Goal: Transaction & Acquisition: Purchase product/service

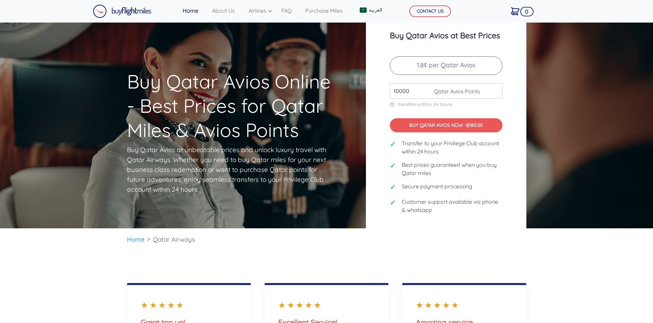
click at [427, 66] on p "1.8¢ per Qatar Avios" at bounding box center [446, 65] width 113 height 18
click at [450, 69] on p "1.8¢ per Qatar Avios" at bounding box center [446, 65] width 113 height 18
click at [426, 94] on input "10000" at bounding box center [446, 91] width 113 height 16
drag, startPoint x: 413, startPoint y: 90, endPoint x: 371, endPoint y: 90, distance: 41.6
click at [371, 90] on div "Buy Qatar Avios at Best Prices 1.8¢ per Qatar Avios 10000 Qatar Avios Points tr…" at bounding box center [446, 125] width 160 height 222
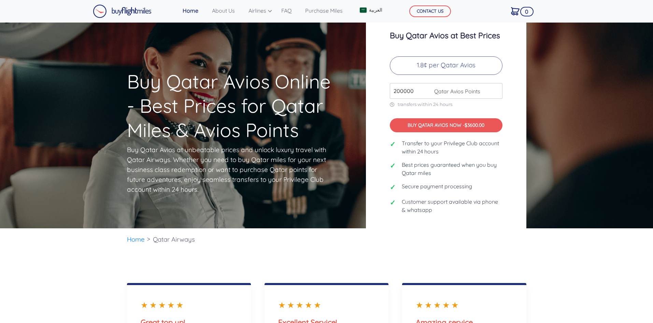
type input "200000"
click at [440, 125] on button "BUY QATAR AVIOS NOW - $3600.00" at bounding box center [446, 125] width 113 height 14
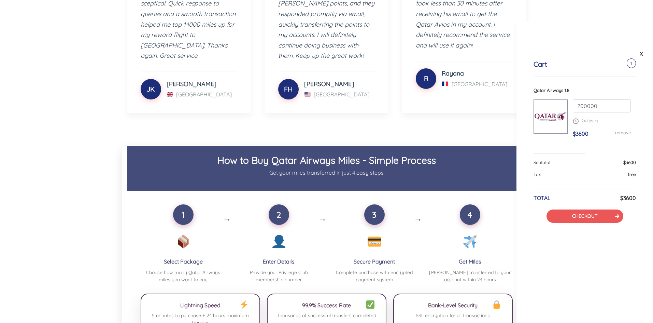
scroll to position [375, 0]
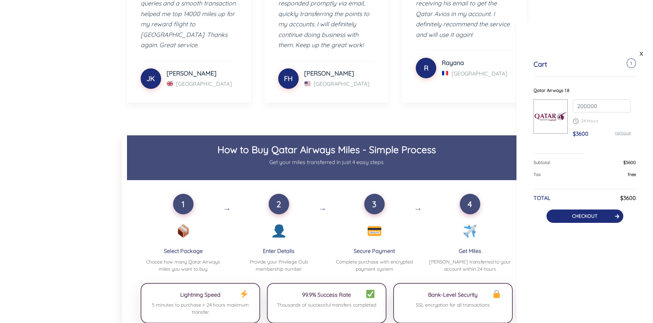
click at [587, 216] on link "CHECKOUT" at bounding box center [584, 216] width 25 height 6
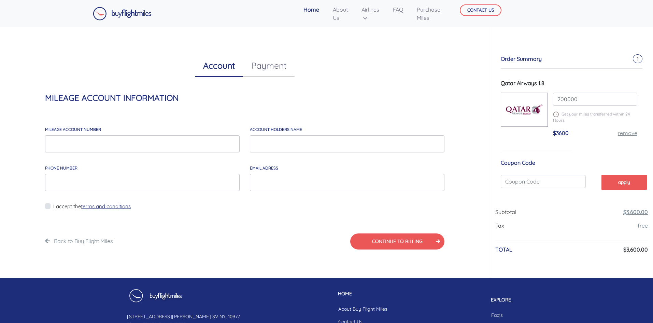
click at [638, 212] on link "$3,600.00" at bounding box center [635, 211] width 25 height 7
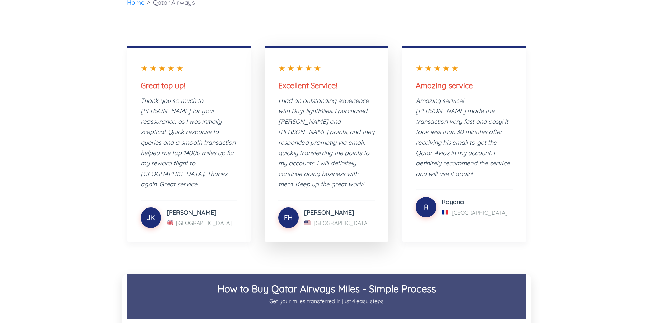
scroll to position [205, 0]
